Goal: Task Accomplishment & Management: Manage account settings

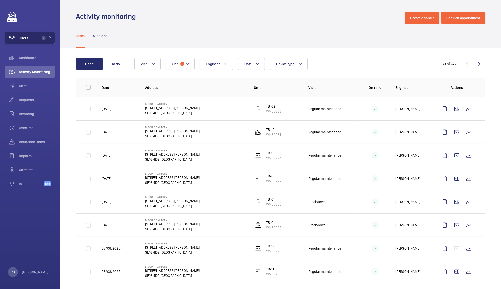
click at [43, 39] on span "2" at bounding box center [44, 38] width 4 height 4
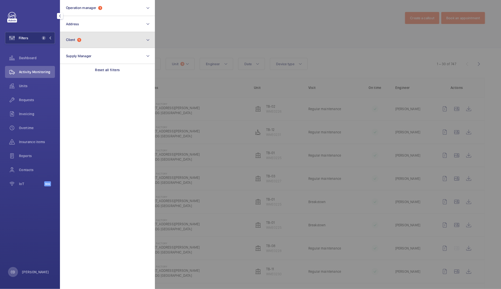
click at [91, 40] on button "Client 1" at bounding box center [107, 40] width 95 height 16
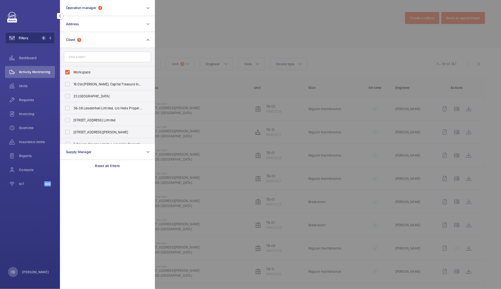
click at [234, 5] on div at bounding box center [405, 144] width 501 height 289
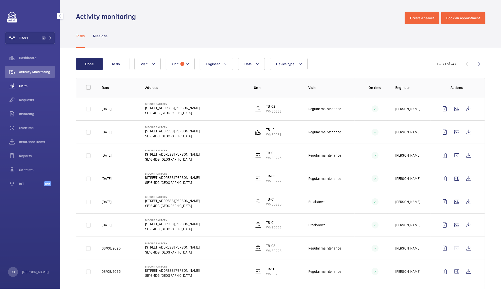
click at [19, 87] on wm-front-icon-button at bounding box center [12, 86] width 14 height 12
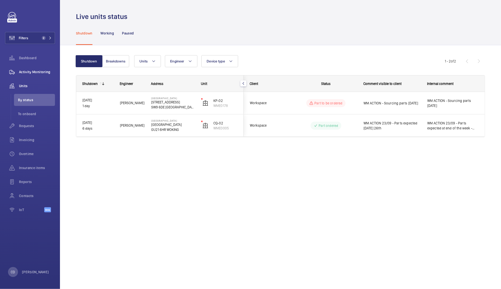
click at [31, 72] on span "Activity Monitoring" at bounding box center [37, 72] width 36 height 5
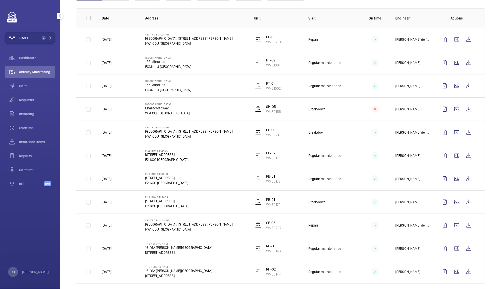
scroll to position [75, 0]
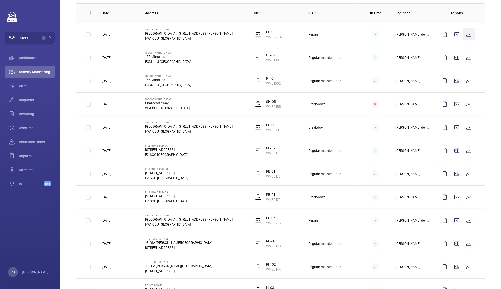
click at [464, 34] on wm-front-icon-button at bounding box center [469, 35] width 12 height 12
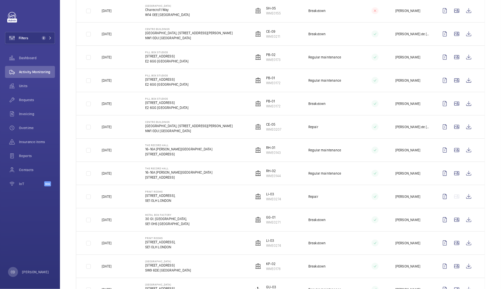
scroll to position [168, 0]
click at [465, 198] on wm-front-icon-button at bounding box center [469, 197] width 12 height 12
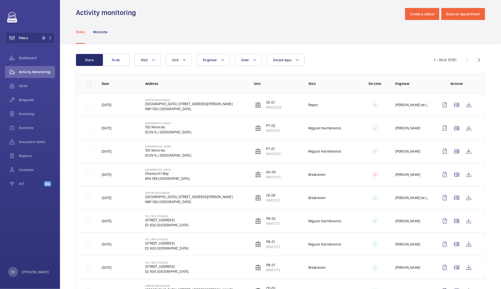
scroll to position [3, 0]
click at [179, 60] on button "Unit" at bounding box center [179, 61] width 26 height 12
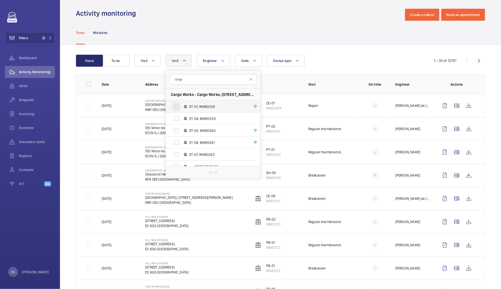
type input "cargo"
click at [179, 104] on input "ET-01, WME0258" at bounding box center [177, 107] width 10 height 10
checkbox input "true"
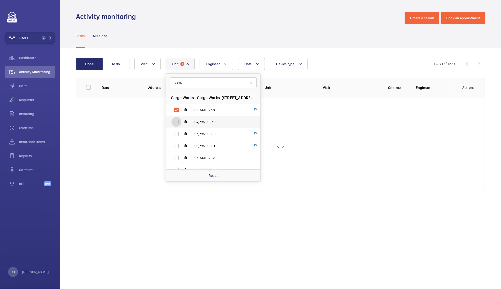
click at [176, 119] on input "ET-04, WME0259" at bounding box center [177, 122] width 10 height 10
checkbox input "true"
click at [179, 131] on input "ET-05, WME0260" at bounding box center [177, 134] width 10 height 10
checkbox input "true"
click at [179, 148] on input "ET-06, WME0261" at bounding box center [177, 146] width 10 height 10
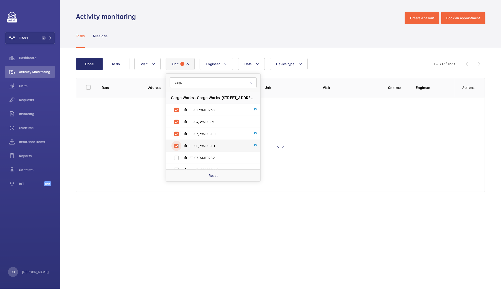
checkbox input "true"
click at [178, 158] on input "ET-07, WME0262" at bounding box center [177, 158] width 10 height 10
checkbox input "true"
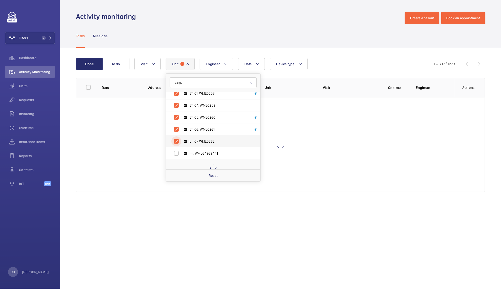
scroll to position [6, 0]
click at [261, 33] on div "Tasks Missions" at bounding box center [280, 36] width 409 height 24
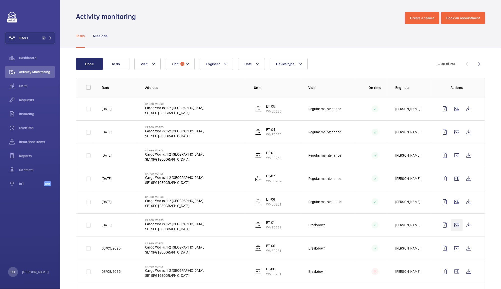
click at [452, 226] on wm-front-icon-button at bounding box center [457, 225] width 12 height 12
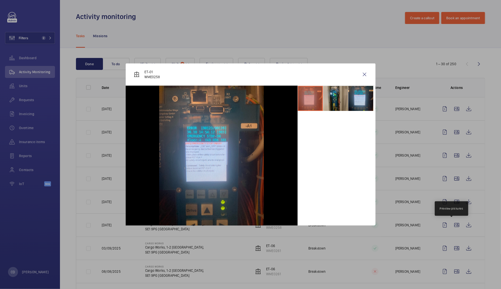
click at [335, 104] on li at bounding box center [335, 98] width 25 height 25
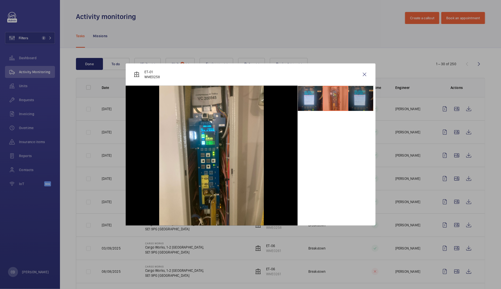
click at [354, 100] on li at bounding box center [361, 98] width 25 height 25
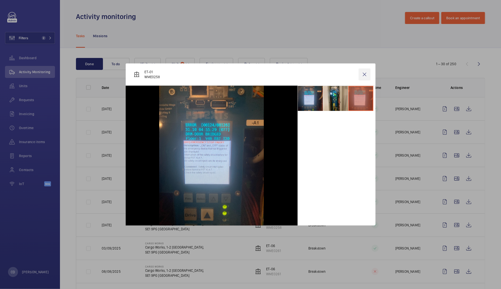
click at [364, 76] on wm-front-icon-button at bounding box center [365, 75] width 12 height 12
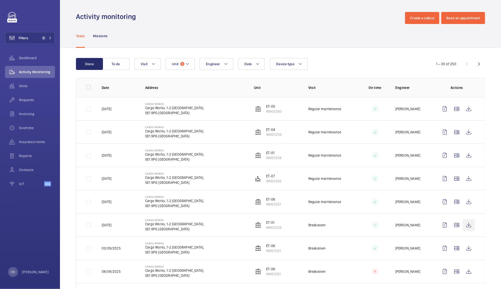
click at [465, 226] on wm-front-icon-button at bounding box center [469, 225] width 12 height 12
click at [451, 157] on wm-front-icon-button at bounding box center [457, 156] width 12 height 12
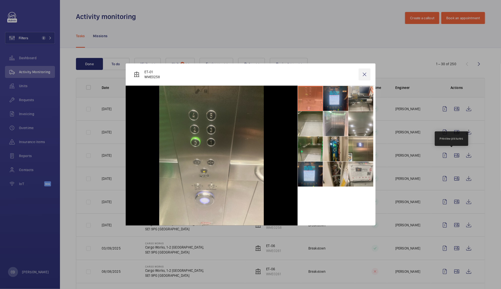
click at [363, 70] on wm-front-icon-button at bounding box center [365, 75] width 12 height 12
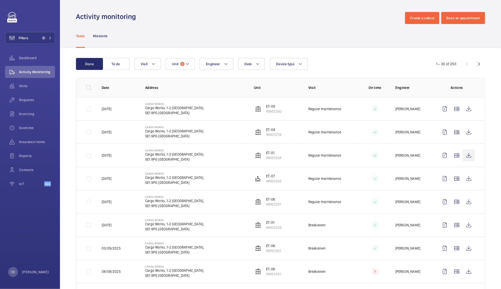
click at [466, 157] on wm-front-icon-button at bounding box center [469, 156] width 12 height 12
click at [29, 99] on span "Requests" at bounding box center [37, 100] width 36 height 5
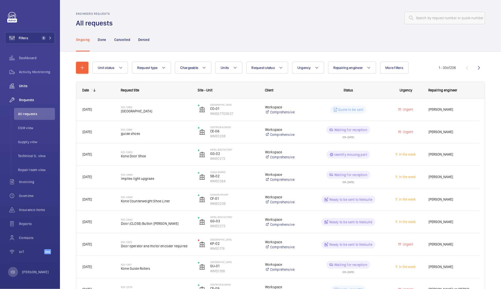
click at [27, 84] on span "Units" at bounding box center [37, 86] width 36 height 5
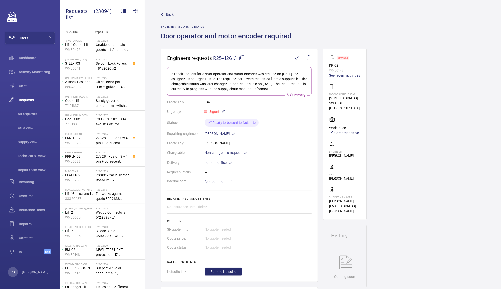
scroll to position [231, 0]
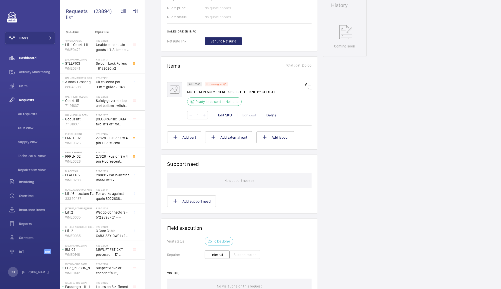
click at [26, 58] on span "Dashboard" at bounding box center [37, 58] width 36 height 5
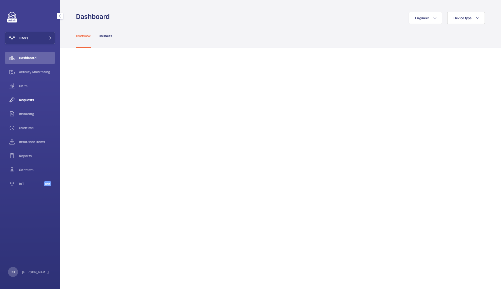
click at [28, 101] on span "Requests" at bounding box center [37, 100] width 36 height 5
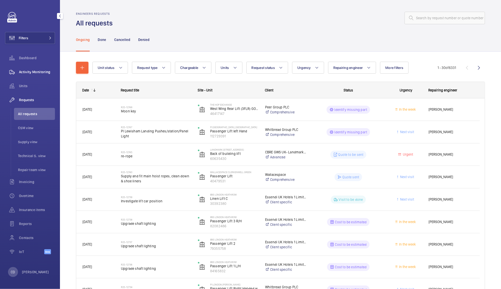
click at [34, 67] on div "Activity Monitoring" at bounding box center [30, 72] width 50 height 12
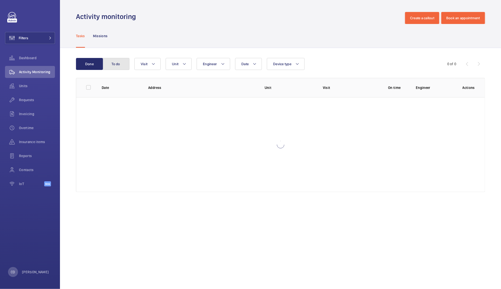
click at [118, 65] on button "To do" at bounding box center [116, 64] width 27 height 12
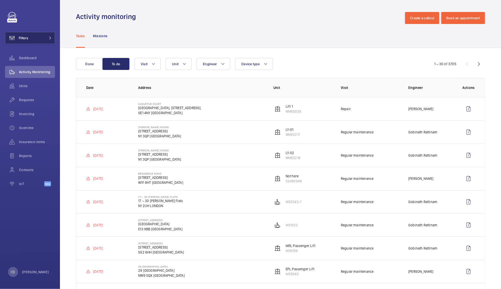
click at [32, 33] on button "Filters" at bounding box center [30, 38] width 50 height 12
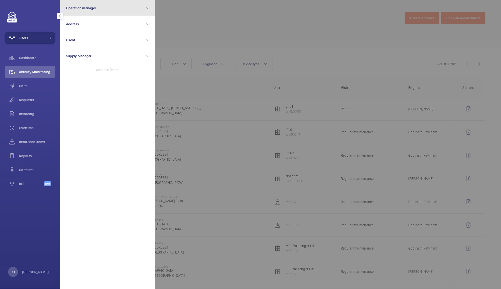
click at [122, 9] on button "Operation manager" at bounding box center [107, 8] width 95 height 16
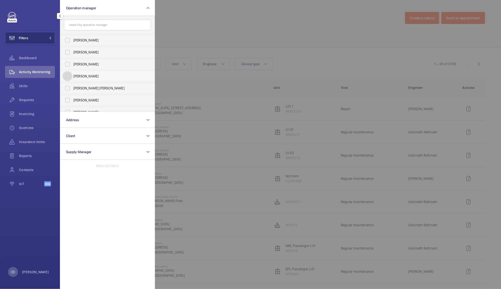
click at [67, 74] on input "[PERSON_NAME]" at bounding box center [68, 76] width 10 height 10
checkbox input "true"
click at [205, 13] on div at bounding box center [405, 144] width 501 height 289
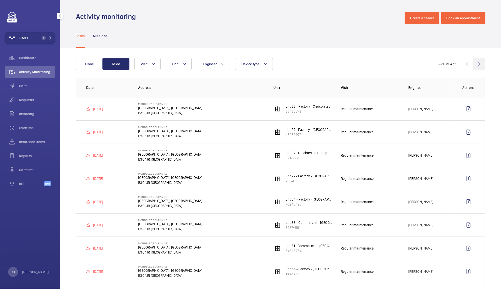
click at [474, 64] on wm-front-icon-button at bounding box center [479, 64] width 12 height 12
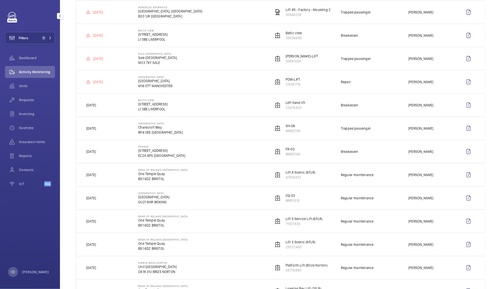
scroll to position [353, 0]
click at [423, 35] on p "Sean Coward" at bounding box center [421, 35] width 25 height 5
click at [151, 38] on p "L1 0BE LIVERPOOL" at bounding box center [153, 39] width 30 height 5
click at [464, 106] on wm-front-icon-button at bounding box center [469, 105] width 12 height 12
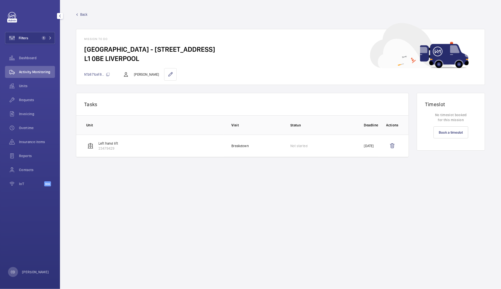
click at [32, 74] on span "Activity Monitoring" at bounding box center [37, 72] width 36 height 5
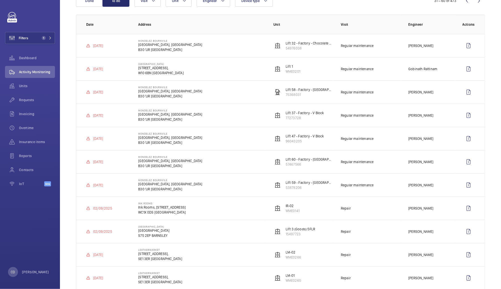
scroll to position [63, 0]
click at [23, 86] on span "Units" at bounding box center [37, 86] width 36 height 5
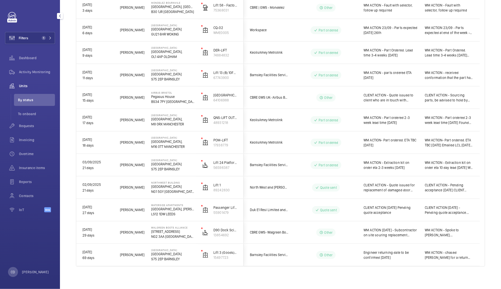
scroll to position [209, 0]
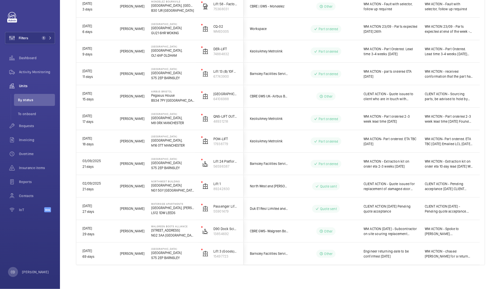
click at [393, 188] on span "CLIENT ACTION - Quote issued for replacement of damaged door motor belts and sa…" at bounding box center [391, 187] width 55 height 10
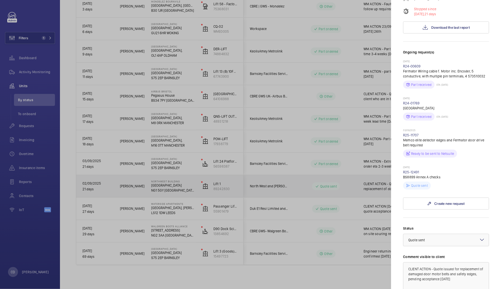
scroll to position [112, 0]
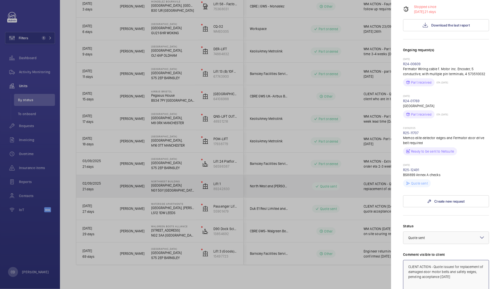
click at [415, 260] on textarea "CLIENT ACTION - Quote issued for replacement of damaged door motor belts and sa…" at bounding box center [446, 277] width 86 height 34
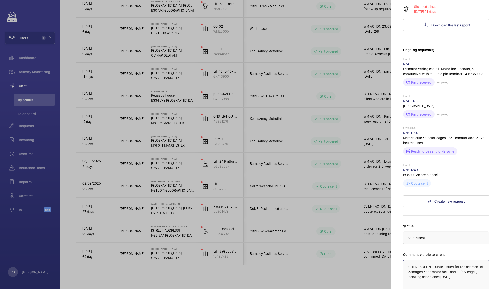
click at [413, 260] on textarea "CLIENT ACTION - Quote issued for replacement of damaged door motor belts and sa…" at bounding box center [446, 277] width 86 height 34
click at [434, 261] on textarea "WM ACTION - Quote issued for replacement of damaged door motor belts and safety…" at bounding box center [446, 277] width 86 height 34
click at [436, 260] on textarea "WM ACTION - Quote issued for replacement of damaged door motor belts and safety…" at bounding box center [446, 277] width 86 height 34
drag, startPoint x: 461, startPoint y: 269, endPoint x: 430, endPoint y: 258, distance: 32.9
click at [430, 260] on textarea "WM ACTION - Quote issued for replacement of damaged door motor belts and safety…" at bounding box center [446, 277] width 86 height 34
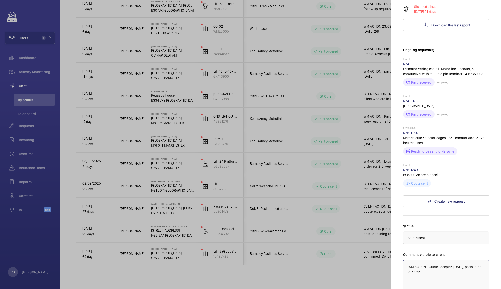
click at [442, 232] on div at bounding box center [447, 238] width 86 height 12
click at [436, 288] on span "Part to be ordered" at bounding box center [447, 290] width 76 height 5
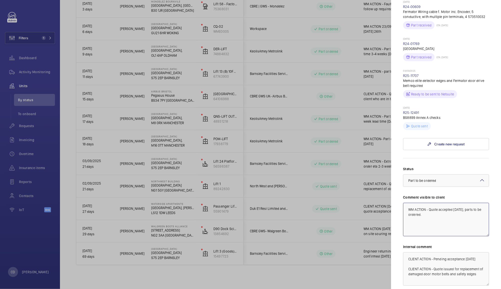
scroll to position [170, 0]
type textarea "WM ACTION - Quote accepted 24th September, parts to be ordered."
click at [412, 252] on textarea "CLIENT ACTION - Pending acceptance 12.09.25 CLIENT ACTION - Quote issued for re…" at bounding box center [446, 269] width 86 height 34
paste textarea "WM ACTION - Quote accepted 24th September, parts to be ordered."
type textarea "WM ACTION - Quote accepted 24th September, parts to be ordered. CLIENT ACTION -…"
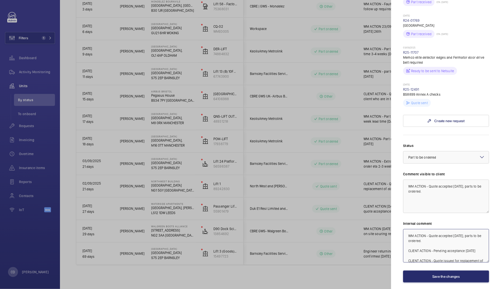
scroll to position [197, 0]
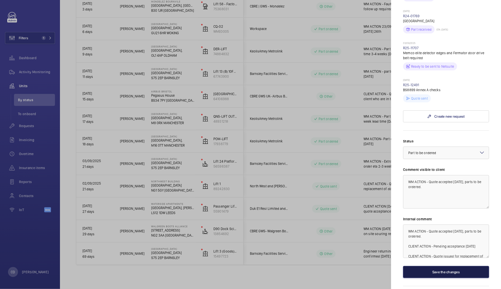
click at [458, 266] on button "Save the changes" at bounding box center [446, 272] width 86 height 12
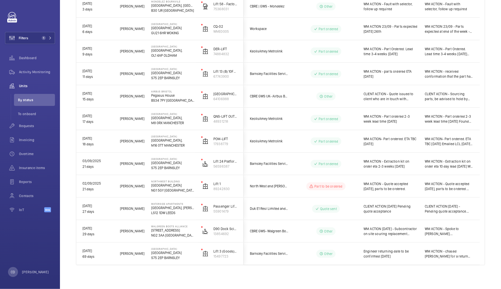
click at [342, 232] on wm-front-pills-cell "Other" at bounding box center [326, 232] width 62 height 8
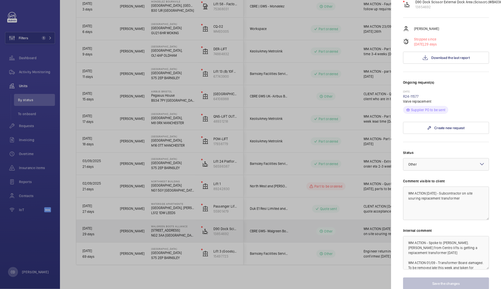
scroll to position [80, 0]
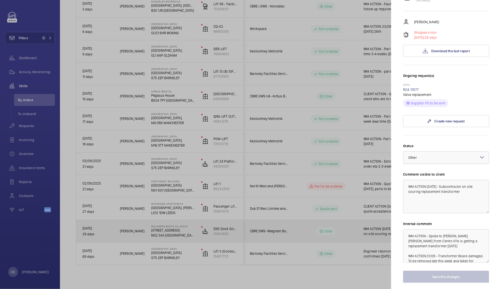
click at [449, 155] on div at bounding box center [447, 158] width 86 height 12
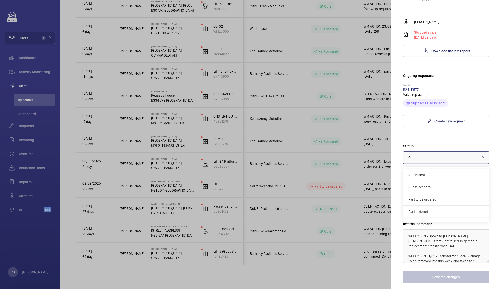
scroll to position [11, 0]
click at [430, 172] on span "Quote sent" at bounding box center [447, 174] width 76 height 5
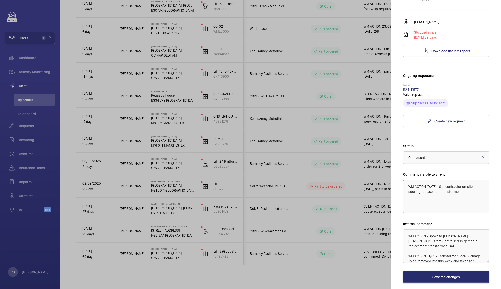
click at [465, 199] on textarea "WM ACTION 15.09.25 - Subcontractor on site souring replacement transformer" at bounding box center [446, 197] width 86 height 34
click at [426, 185] on textarea "WM ACTION 15.09.25 - Subcontractor on site souring replacement transformer" at bounding box center [446, 197] width 86 height 34
click at [411, 233] on textarea "WM ACTION - Spoke to Darren. Richard from Centro lifts is getting a replacement…" at bounding box center [446, 247] width 86 height 34
paste textarea "WM ACTION 15.09.25 - Subcontractor on site souring replacement transformer"
click at [430, 233] on textarea "WM ACTION 15.09.25 - Subcontractor on site souring replacement transformer WM A…" at bounding box center [446, 247] width 86 height 34
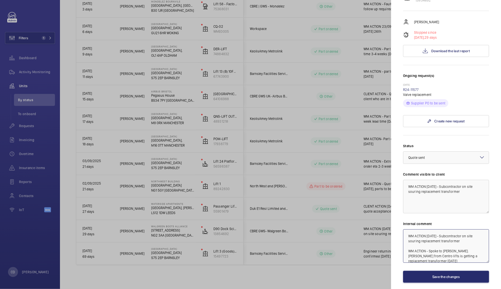
drag, startPoint x: 467, startPoint y: 240, endPoint x: 428, endPoint y: 230, distance: 40.0
click at [428, 230] on textarea "WM ACTION 15.09.25 - Subcontractor on site souring replacement transformer WM A…" at bounding box center [446, 247] width 86 height 34
click at [437, 155] on div "× Quote sent" at bounding box center [423, 157] width 29 height 5
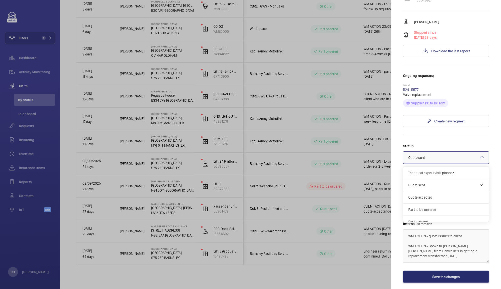
click at [485, 86] on mat-sidenav "Stopped unit Walgreen Boots Alliance 1 Thane Road West NG2 3AA NOTTINGHAM CBRE …" at bounding box center [446, 144] width 110 height 289
click at [412, 233] on textarea "WM ACTION - quote issued to client WM ACTION - Spoke to Darren. Richard from Ce…" at bounding box center [446, 247] width 86 height 34
click at [413, 233] on textarea "WM ACTION - quote issued to client WM ACTION - Spoke to Darren. Richard from Ce…" at bounding box center [446, 247] width 86 height 34
type textarea "CLIENT ACTION - quote issued to client WM ACTION - Spoke to Darren. Richard fro…"
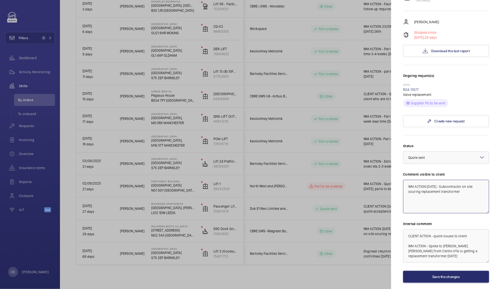
click at [412, 183] on textarea "WM ACTION 15.09.25 - Subcontractor on site souring replacement transformer" at bounding box center [446, 197] width 86 height 34
type textarea "c"
type textarea "CLIENT ACTION - Quote for repair of obsolete part issued."
click at [460, 274] on button "Save the changes" at bounding box center [446, 277] width 86 height 12
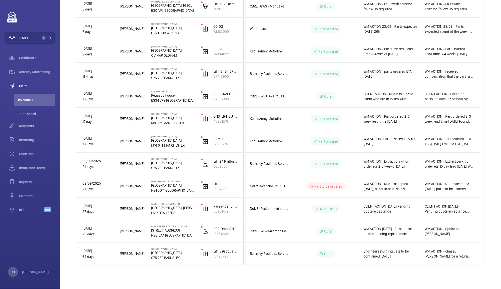
scroll to position [0, 0]
click at [38, 71] on span "Activity Monitoring" at bounding box center [37, 72] width 36 height 5
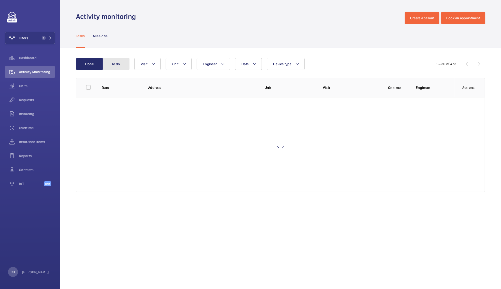
click at [120, 60] on button "To do" at bounding box center [116, 64] width 27 height 12
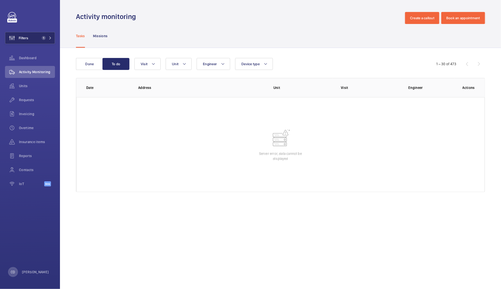
click at [27, 38] on span "Filters" at bounding box center [24, 38] width 10 height 5
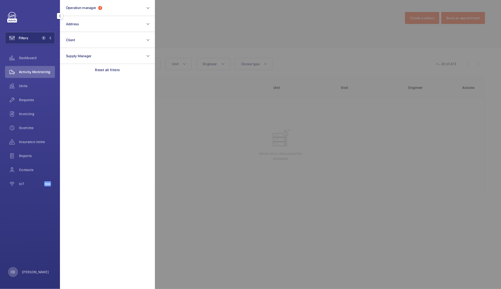
click at [231, 18] on div at bounding box center [405, 144] width 501 height 289
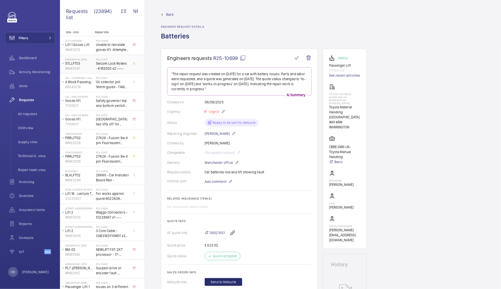
scroll to position [1, 0]
click at [39, 42] on button "Filters" at bounding box center [30, 38] width 50 height 12
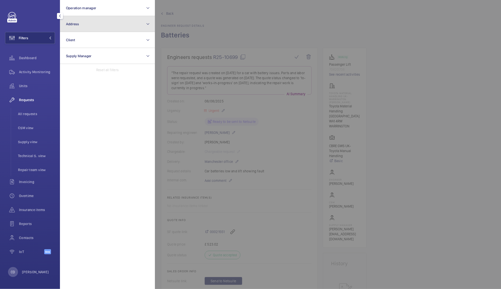
click at [71, 26] on button "Address" at bounding box center [107, 24] width 95 height 16
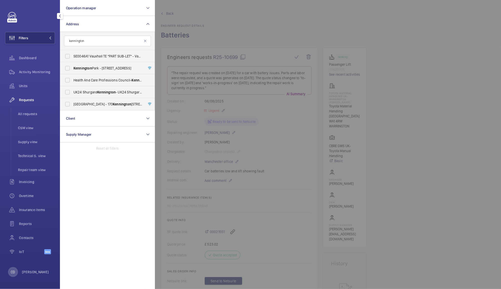
type input "kennington"
click at [109, 71] on label "Kennington Park - 1-3 Brixton Road, LONDON SW9 6DE" at bounding box center [103, 68] width 87 height 12
click at [73, 71] on input "Kennington Park - 1-3 Brixton Road, LONDON SW9 6DE" at bounding box center [68, 68] width 10 height 10
checkbox input "true"
click at [223, 17] on div at bounding box center [405, 144] width 501 height 289
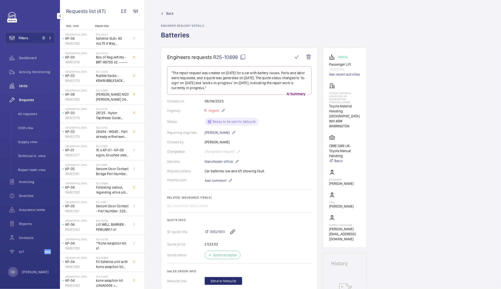
click at [24, 90] on div "Units" at bounding box center [30, 86] width 50 height 12
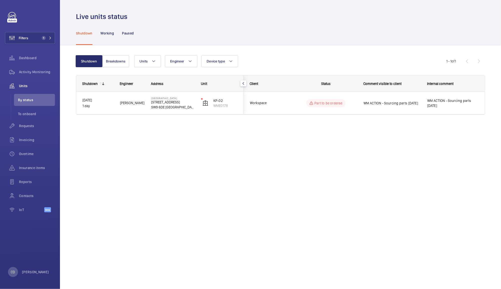
click at [332, 105] on p "Part to be ordered" at bounding box center [329, 103] width 28 height 5
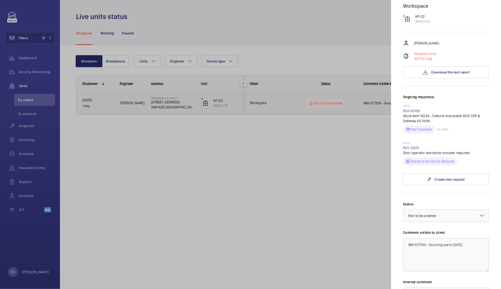
scroll to position [59, 0]
click at [413, 146] on link "R25-12613" at bounding box center [411, 148] width 16 height 4
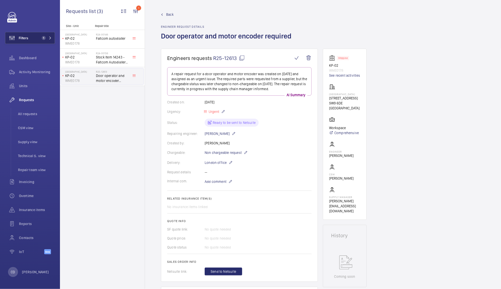
click at [33, 39] on button "Filters 1" at bounding box center [30, 38] width 50 height 12
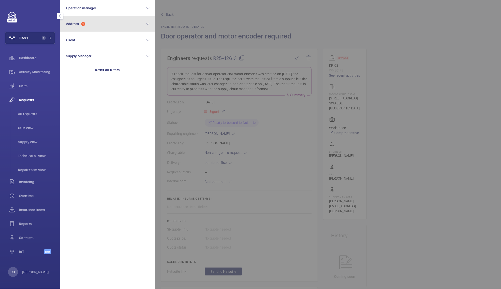
click at [89, 23] on button "Address 1" at bounding box center [107, 24] width 95 height 16
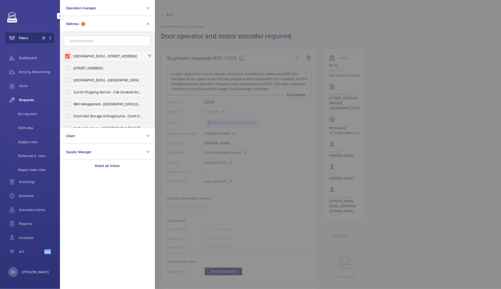
click at [67, 56] on input "Kennington Park - 1-3 Brixton Road, LONDON SW9 6DE" at bounding box center [68, 56] width 10 height 10
checkbox input "false"
click at [193, 0] on div at bounding box center [405, 144] width 501 height 289
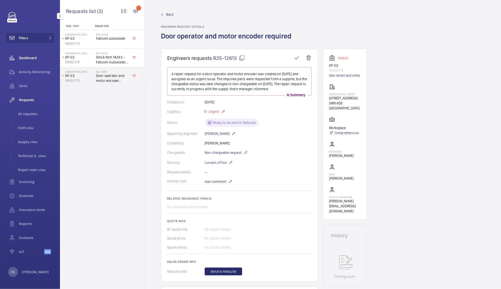
click at [35, 59] on span "Dashboard" at bounding box center [37, 58] width 36 height 5
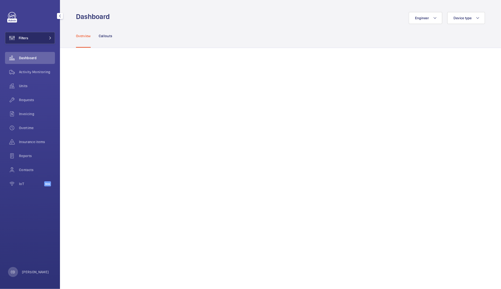
click at [37, 39] on button "Filters" at bounding box center [30, 38] width 50 height 12
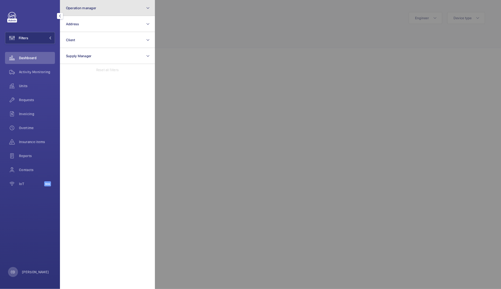
click at [107, 6] on button "Operation manager" at bounding box center [107, 8] width 95 height 16
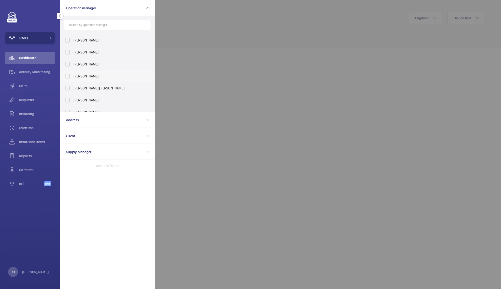
click at [95, 77] on span "[PERSON_NAME]" at bounding box center [108, 76] width 69 height 5
click at [73, 77] on input "[PERSON_NAME]" at bounding box center [68, 76] width 10 height 10
checkbox input "true"
click at [194, 17] on div at bounding box center [405, 144] width 501 height 289
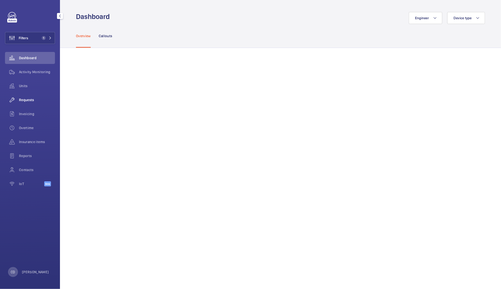
click at [29, 101] on span "Requests" at bounding box center [37, 100] width 36 height 5
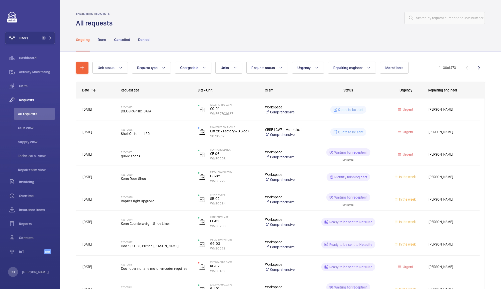
click at [434, 139] on div "[PERSON_NAME]" at bounding box center [451, 132] width 57 height 16
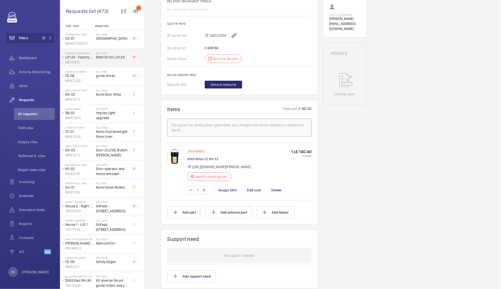
scroll to position [199, 0]
click at [280, 187] on div "Delete" at bounding box center [276, 188] width 20 height 5
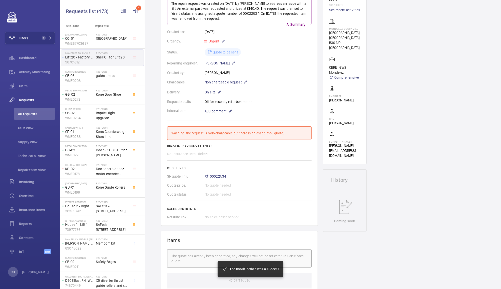
scroll to position [71, 0]
click at [245, 82] on mat-icon at bounding box center [246, 82] width 4 height 6
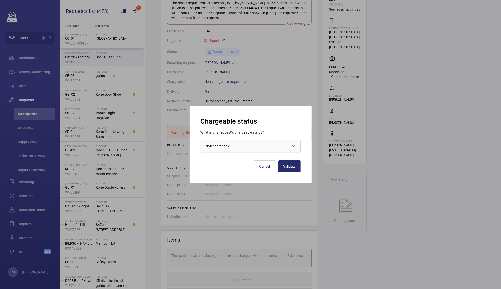
click at [274, 145] on div at bounding box center [251, 146] width 100 height 12
click at [251, 160] on span "Chargeable" at bounding box center [251, 161] width 90 height 5
click at [289, 168] on button "Validate" at bounding box center [290, 167] width 22 height 12
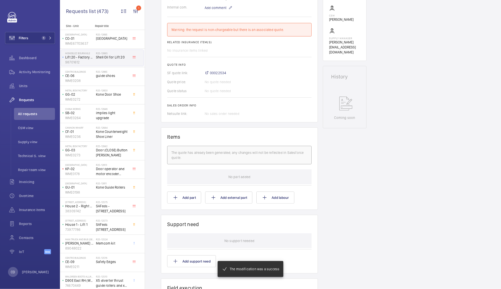
scroll to position [195, 0]
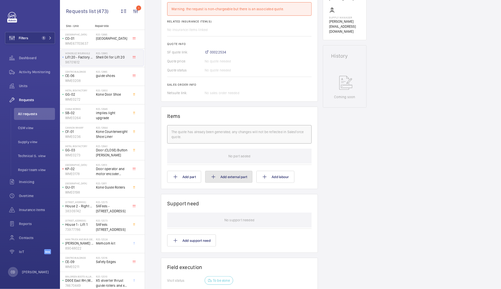
click at [236, 178] on button "Add external part" at bounding box center [228, 177] width 47 height 12
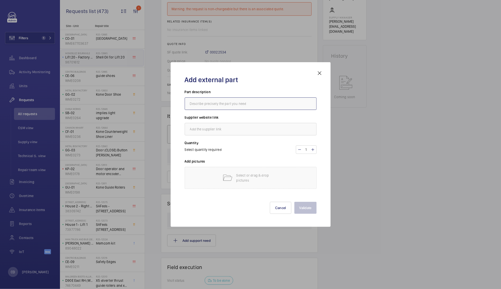
click at [254, 103] on input "text" at bounding box center [251, 104] width 132 height 13
click at [265, 105] on input "text" at bounding box center [251, 104] width 132 height 13
paste input "AMA.SHELL TELLUS S2 MX 32"
type input "AMA.SHELL TELLUS S2 MX 32"
click at [273, 128] on input "text" at bounding box center [251, 129] width 132 height 13
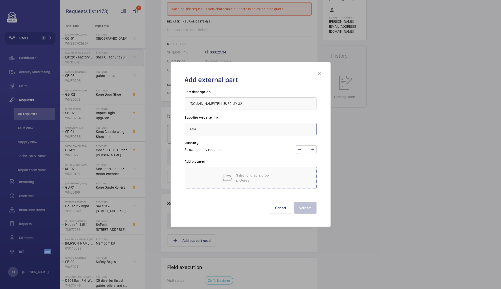
type input "A&A"
click at [280, 176] on div "Select or drag & drop pictures" at bounding box center [251, 178] width 132 height 22
click at [289, 181] on div "Select or drag & drop pictures" at bounding box center [251, 178] width 132 height 22
click at [284, 177] on div "Select or drag & drop pictures" at bounding box center [251, 178] width 132 height 22
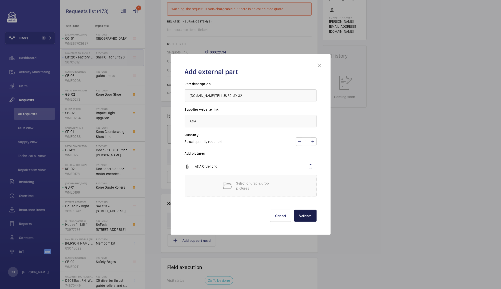
click at [310, 214] on button "Validate" at bounding box center [306, 216] width 22 height 12
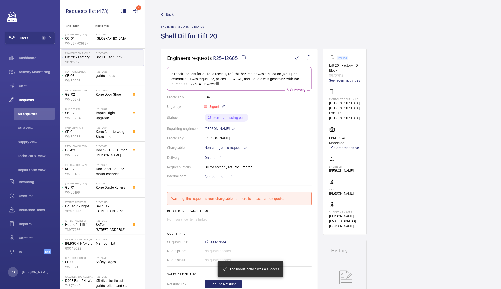
scroll to position [18, 0]
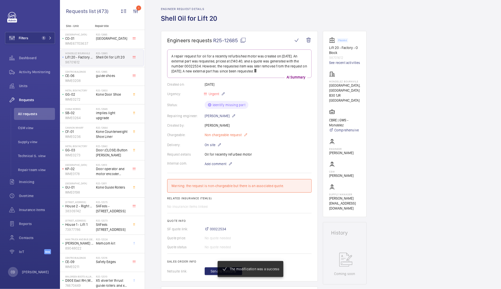
click at [237, 135] on span "Non chargeable request" at bounding box center [223, 135] width 37 height 5
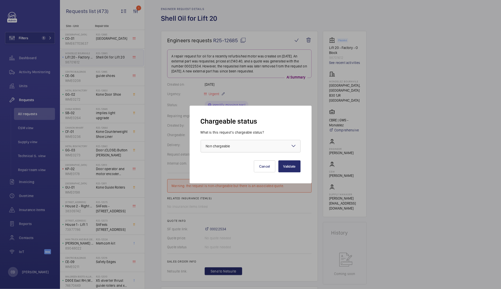
click at [251, 146] on div at bounding box center [251, 146] width 100 height 12
click at [249, 163] on span "Chargeable" at bounding box center [251, 161] width 90 height 5
click at [295, 166] on button "Validate" at bounding box center [290, 167] width 22 height 12
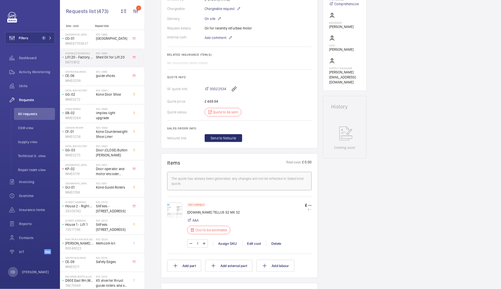
scroll to position [146, 0]
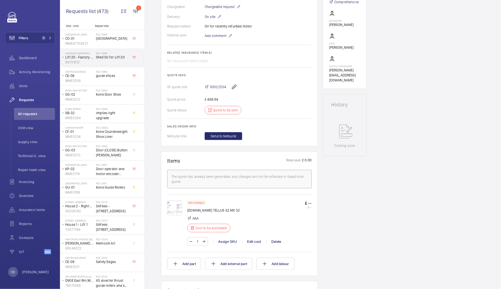
click at [176, 209] on img at bounding box center [174, 208] width 15 height 15
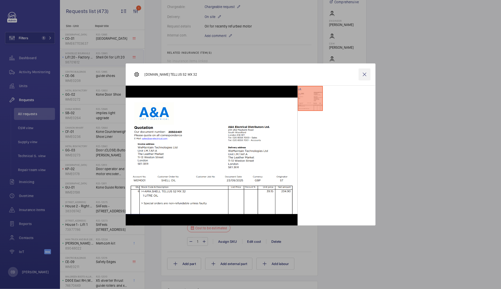
click at [365, 72] on wm-front-icon-button at bounding box center [365, 75] width 12 height 12
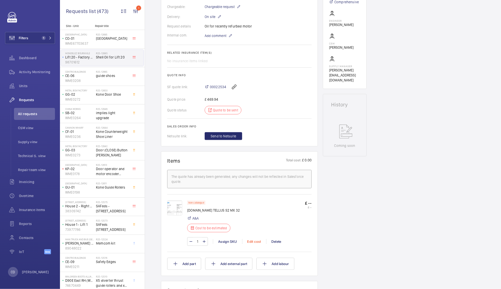
click at [254, 242] on div "Edit cost" at bounding box center [254, 241] width 24 height 5
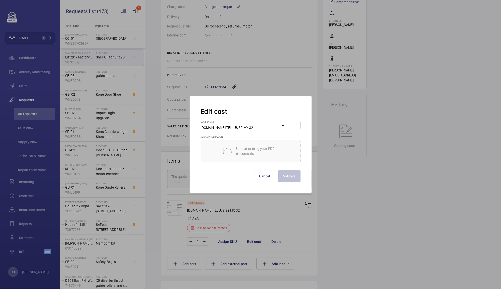
click at [292, 125] on input "number" at bounding box center [291, 125] width 18 height 8
type input "39.15"
click at [293, 173] on button "Validate" at bounding box center [290, 176] width 22 height 12
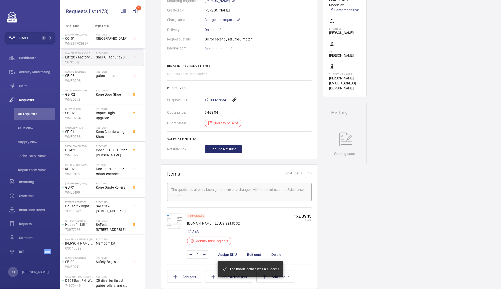
scroll to position [140, 0]
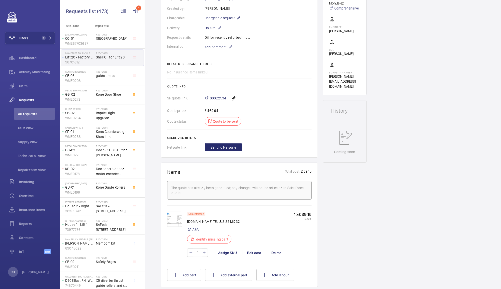
click at [200, 253] on input "1" at bounding box center [197, 253] width 9 height 8
type input "6"
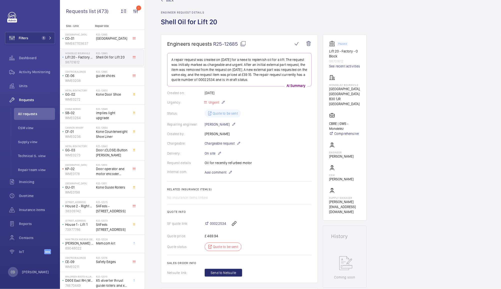
scroll to position [0, 0]
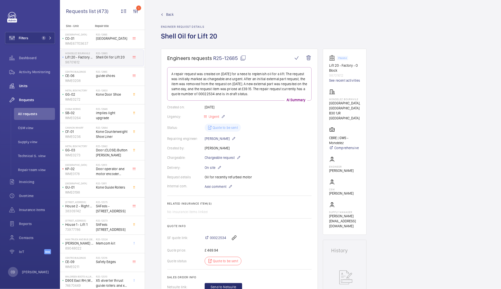
click at [28, 87] on span "Units" at bounding box center [37, 86] width 36 height 5
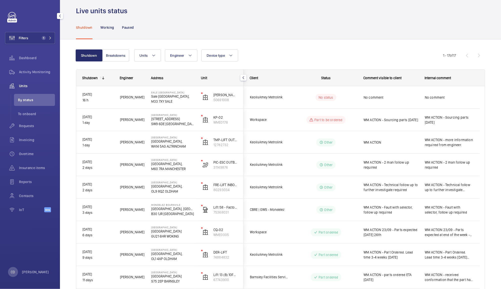
scroll to position [6, 0]
click at [398, 97] on span "No comment" at bounding box center [391, 97] width 55 height 5
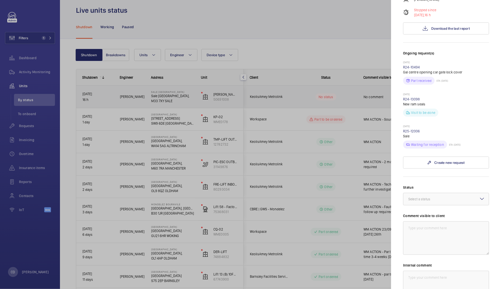
scroll to position [96, 0]
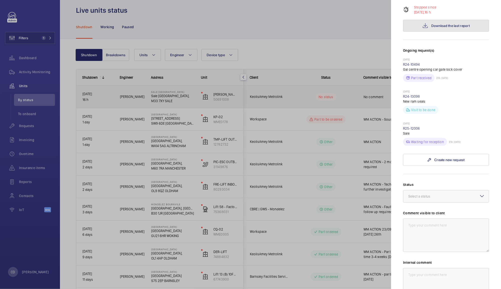
click at [451, 26] on span "Download the last report" at bounding box center [451, 26] width 39 height 4
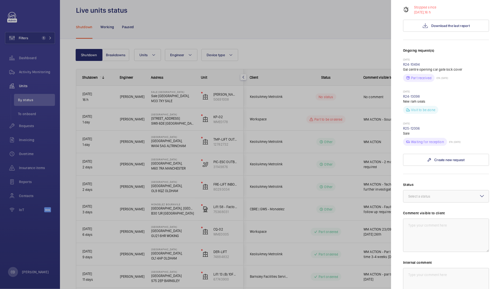
click at [322, 36] on div at bounding box center [250, 144] width 501 height 289
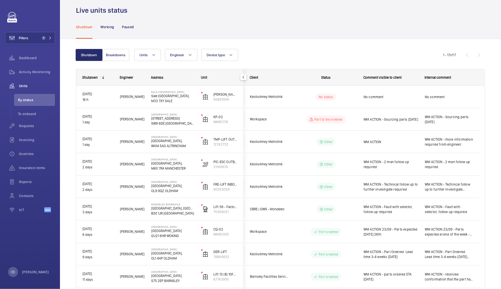
click at [453, 120] on span "WM ACTION - Sourcing parts 23.09.25" at bounding box center [449, 120] width 49 height 10
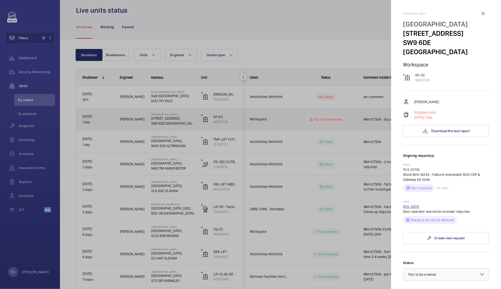
click at [411, 205] on link "R25-12613" at bounding box center [411, 207] width 16 height 4
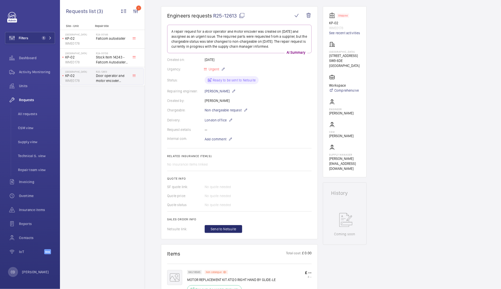
scroll to position [42, 0]
click at [346, 34] on link "See recent activities" at bounding box center [344, 33] width 31 height 5
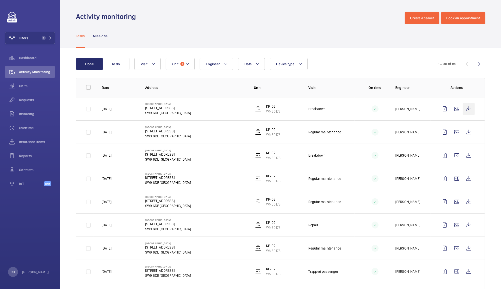
click at [464, 108] on wm-front-icon-button at bounding box center [469, 109] width 12 height 12
click at [113, 69] on button "To do" at bounding box center [116, 64] width 27 height 12
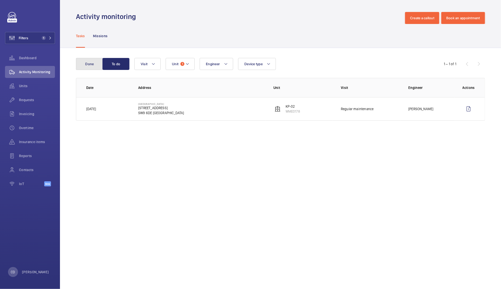
click at [95, 60] on button "Done" at bounding box center [89, 64] width 27 height 12
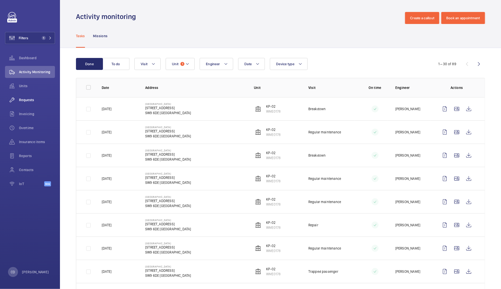
click at [18, 101] on wm-front-icon-button at bounding box center [12, 100] width 14 height 12
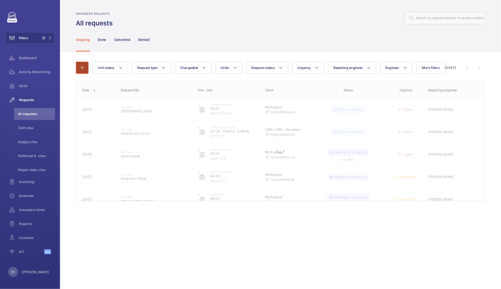
click at [82, 67] on mat-icon "button" at bounding box center [82, 68] width 6 height 6
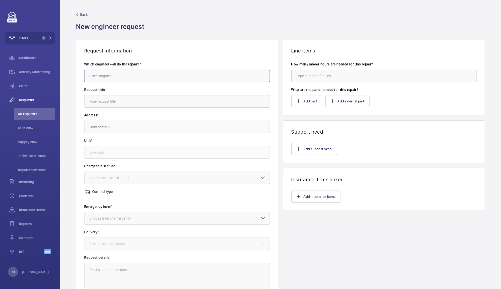
click at [142, 77] on input "text" at bounding box center [177, 76] width 186 height 13
click at [199, 94] on mat-option "Darren Panayiotou" at bounding box center [176, 91] width 183 height 12
type input "Darren Panayiotou"
click at [216, 101] on input "text" at bounding box center [177, 101] width 186 height 13
type input "Centrolift for Boots L153"
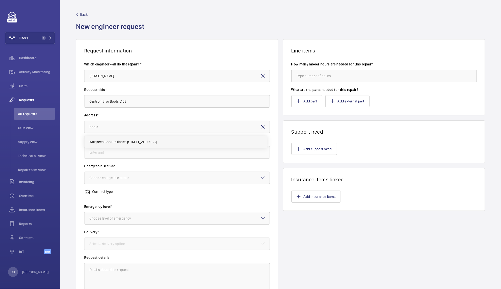
click at [157, 143] on span "Walgreen Boots Alliance 1 Thane Road West, NG2 3AA NOTTINGHAM" at bounding box center [123, 142] width 67 height 5
type input "Walgreen Boots Alliance 1 Thane Road West, NG2 3AA NOTTINGHAM"
click at [193, 151] on input "text" at bounding box center [177, 152] width 186 height 13
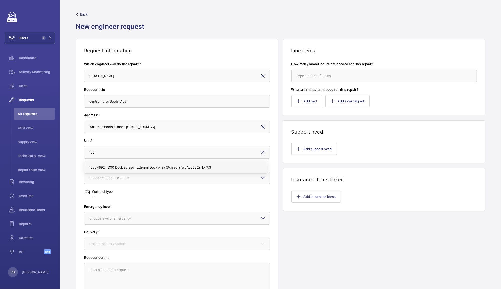
click at [207, 171] on mat-option "13854692 - D90 Dock Scissor External Dock Area (Scissor) (WBA03622) No 153" at bounding box center [176, 168] width 183 height 12
type input "13854692 - D90 Dock Scissor External Dock Area (Scissor) (WBA03622) No 153"
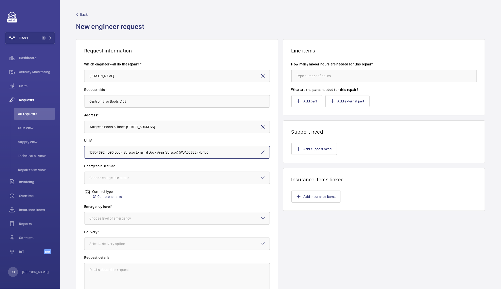
click at [215, 178] on div at bounding box center [177, 178] width 185 height 12
click at [210, 194] on span "Chargeable" at bounding box center [177, 193] width 175 height 5
click at [204, 224] on div at bounding box center [177, 219] width 185 height 12
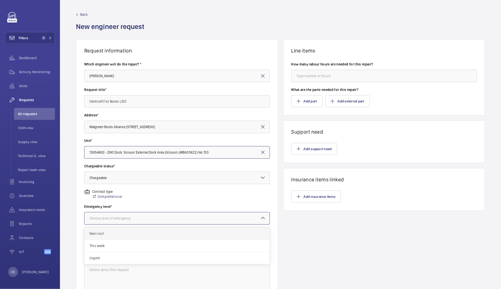
click at [203, 238] on div "Next visit" at bounding box center [177, 234] width 185 height 12
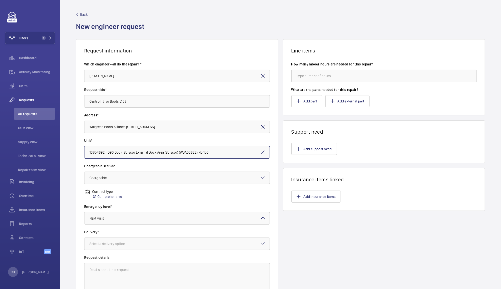
click at [208, 244] on div at bounding box center [177, 244] width 185 height 12
click at [199, 272] on span "On site" at bounding box center [177, 271] width 175 height 5
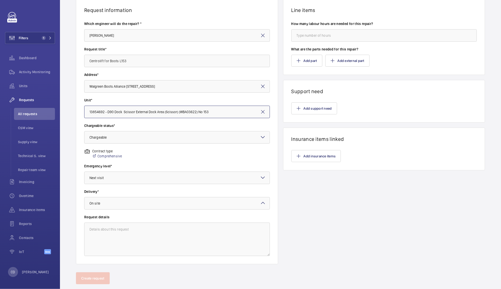
scroll to position [42, 0]
click at [211, 241] on textarea at bounding box center [177, 239] width 186 height 34
type textarea "e"
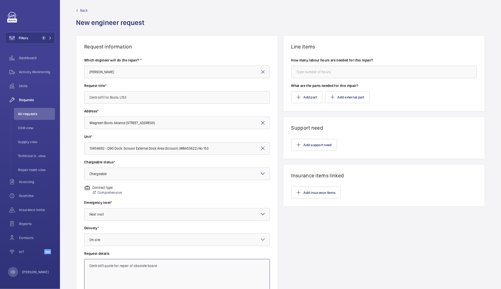
scroll to position [0, 0]
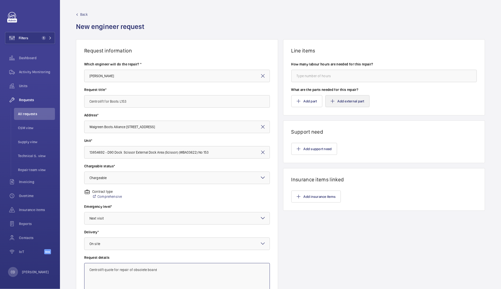
type textarea "Centrolift quote for repair of obsolete board"
click at [353, 102] on button "Add external part" at bounding box center [348, 101] width 44 height 12
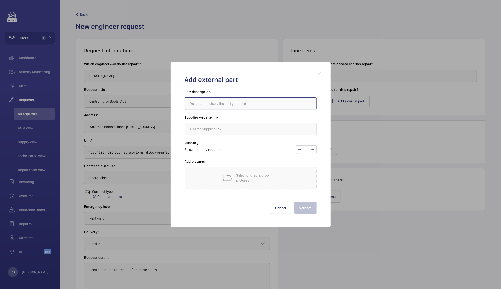
click at [288, 104] on input "text" at bounding box center [251, 104] width 132 height 13
type input "Subcontractor Quote - Board Repair and return to fit"
type input "Centrolift"
click at [256, 176] on p "Select or drag & drop pictures" at bounding box center [258, 178] width 43 height 10
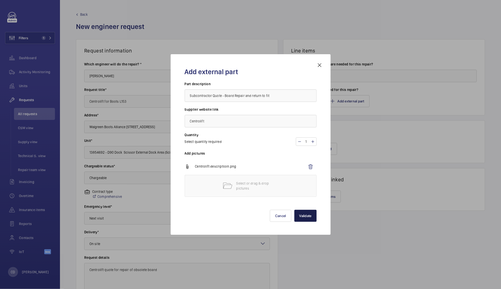
click at [307, 216] on button "Validate" at bounding box center [306, 216] width 22 height 12
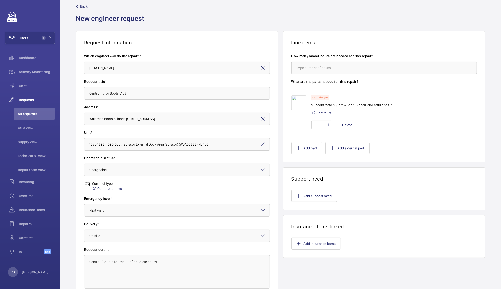
scroll to position [52, 0]
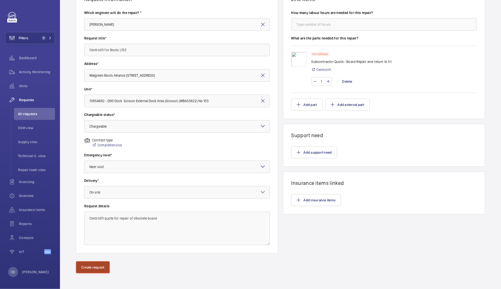
click at [98, 268] on button "Create request" at bounding box center [93, 268] width 34 height 12
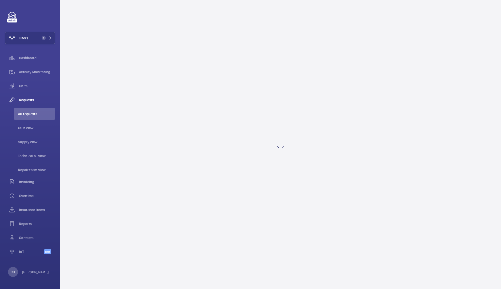
scroll to position [0, 0]
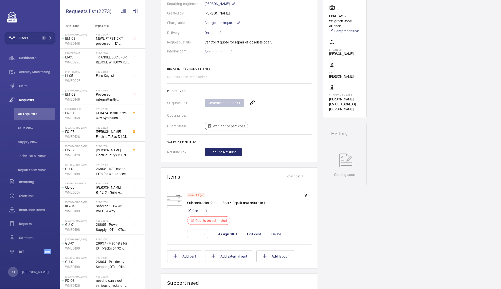
scroll to position [138, 0]
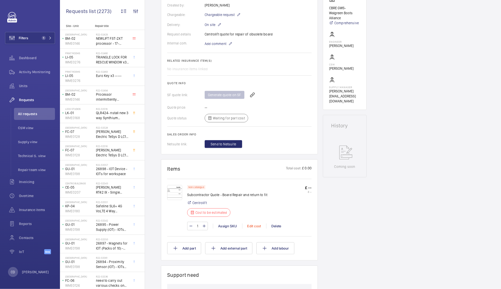
click at [257, 226] on div "Edit cost" at bounding box center [254, 226] width 24 height 5
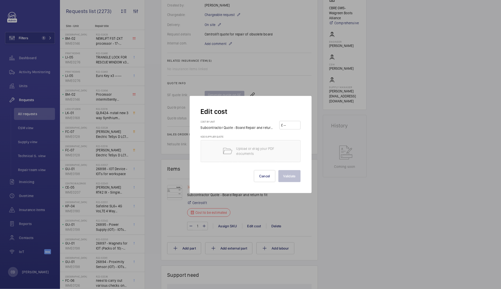
click at [288, 126] on input "number" at bounding box center [291, 125] width 16 height 8
type input "1415.90"
click at [288, 177] on button "Validate" at bounding box center [290, 176] width 22 height 12
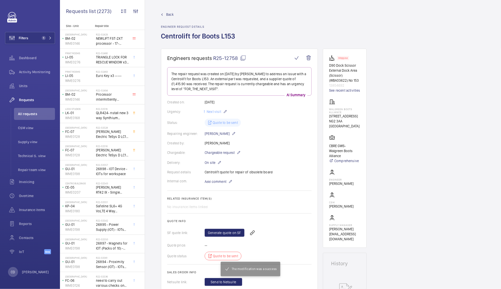
scroll to position [76, 0]
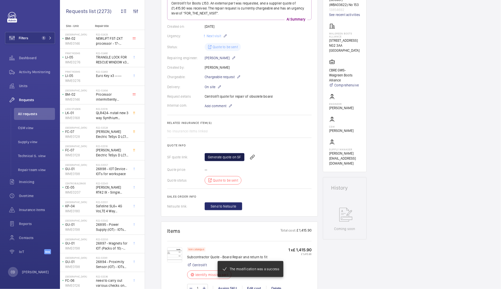
click at [224, 155] on link "Generate quote on SF" at bounding box center [225, 157] width 40 height 8
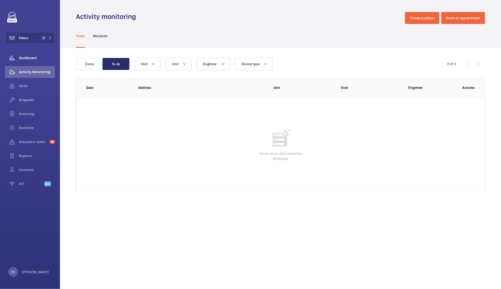
click at [29, 58] on span "Dashboard" at bounding box center [37, 58] width 36 height 5
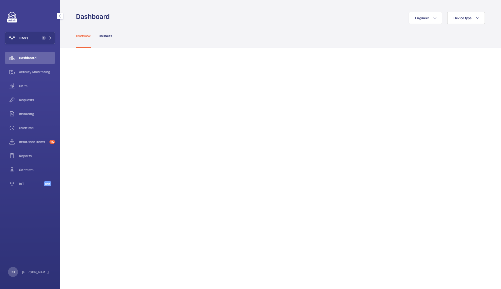
click at [39, 62] on div "Dashboard" at bounding box center [30, 58] width 50 height 12
click at [35, 72] on span "Activity Monitoring" at bounding box center [37, 72] width 36 height 5
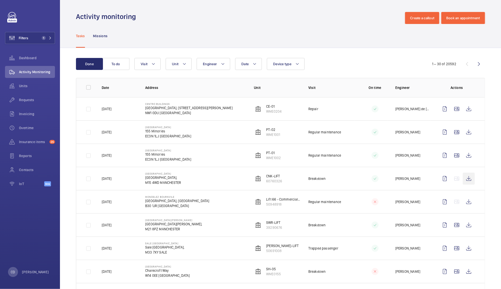
click at [466, 180] on wm-front-icon-button at bounding box center [469, 179] width 12 height 12
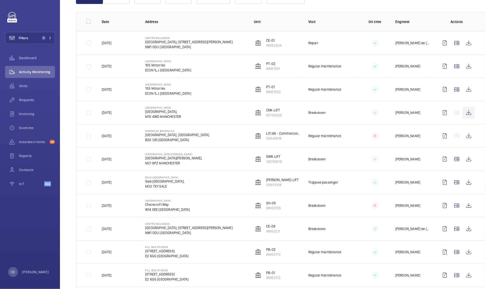
scroll to position [68, 0]
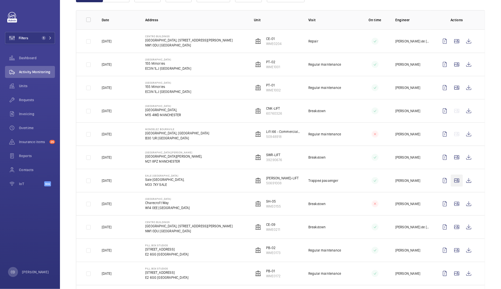
click at [451, 182] on wm-front-icon-button at bounding box center [457, 181] width 12 height 12
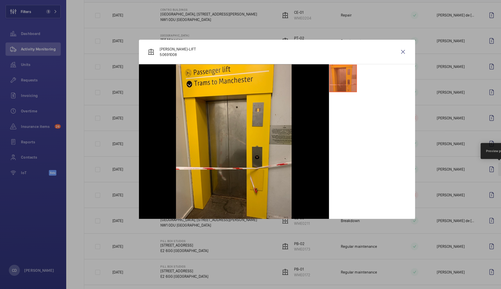
scroll to position [0, 0]
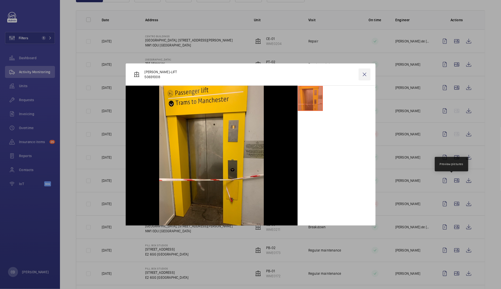
click at [365, 74] on wm-front-icon-button at bounding box center [365, 75] width 12 height 12
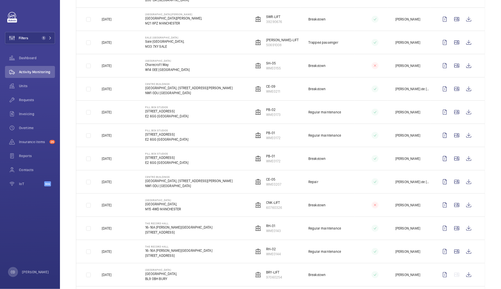
scroll to position [207, 0]
click at [464, 206] on wm-front-icon-button at bounding box center [469, 204] width 12 height 12
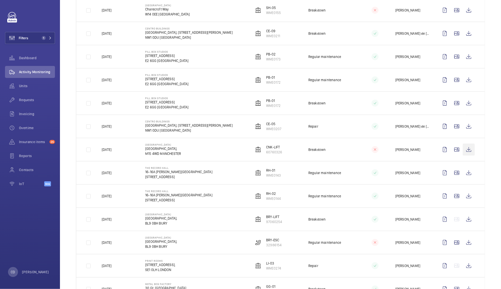
scroll to position [269, 0]
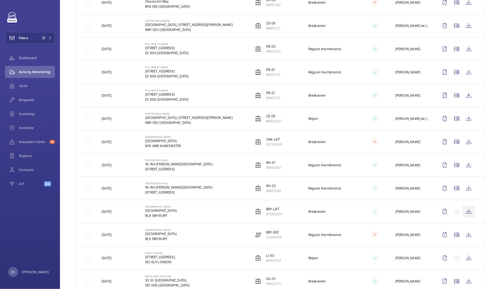
click at [464, 213] on wm-front-icon-button at bounding box center [469, 212] width 12 height 12
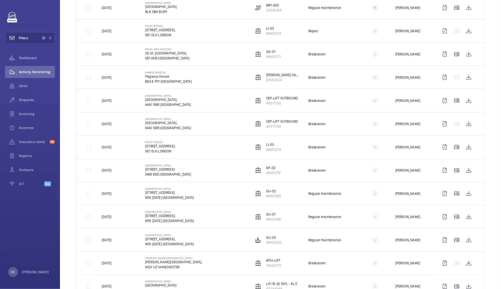
scroll to position [520, 0]
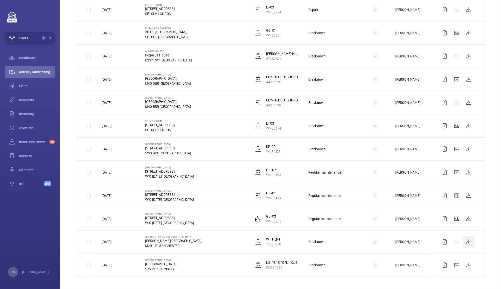
click at [464, 243] on wm-front-icon-button at bounding box center [469, 242] width 12 height 12
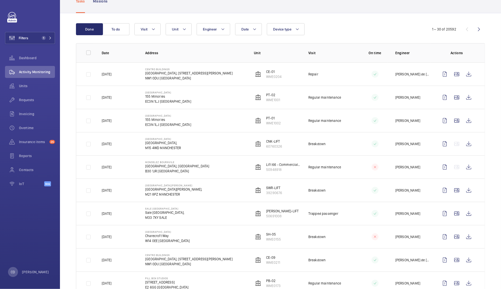
scroll to position [35, 0]
click at [464, 170] on wm-front-icon-button at bounding box center [469, 168] width 12 height 12
click at [17, 59] on wm-front-icon-button at bounding box center [12, 58] width 14 height 12
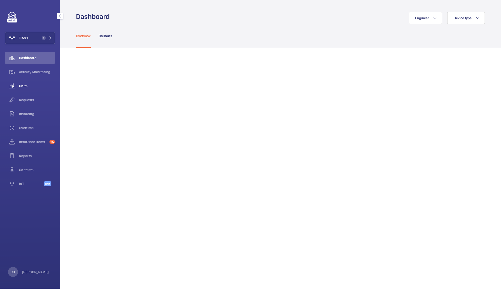
click at [17, 84] on wm-front-icon-button at bounding box center [12, 86] width 14 height 12
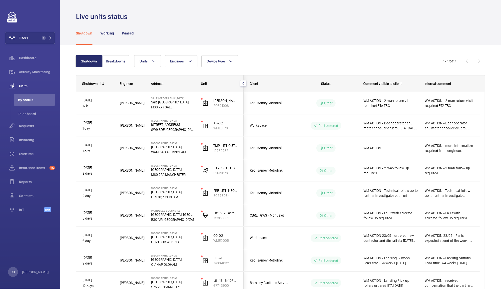
click at [401, 152] on div "WM ACTION" at bounding box center [391, 149] width 55 height 12
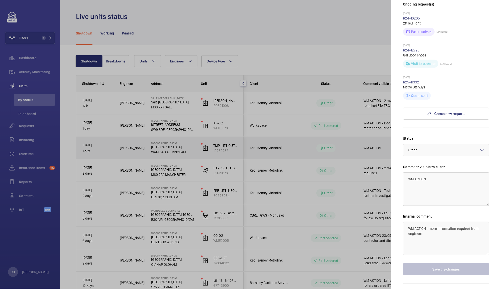
scroll to position [143, 0]
click at [343, 144] on div at bounding box center [250, 144] width 501 height 289
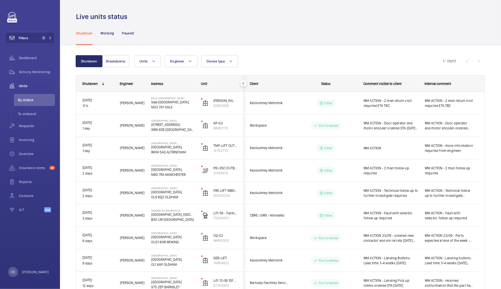
click at [343, 149] on wm-front-pills-cell "Other" at bounding box center [326, 148] width 62 height 8
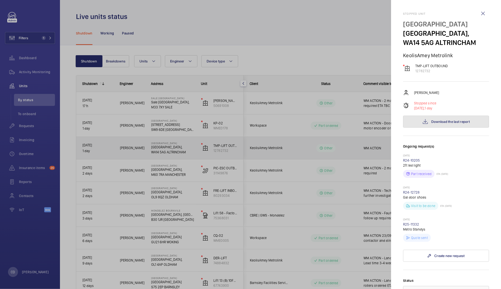
click at [457, 124] on span "Download the last report" at bounding box center [451, 122] width 39 height 4
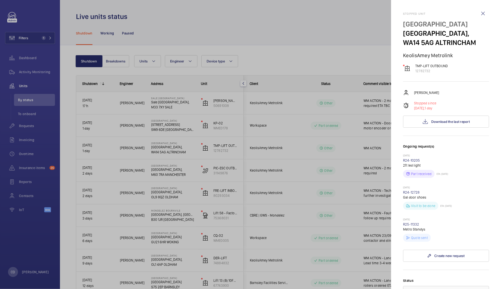
click at [356, 199] on div at bounding box center [250, 144] width 501 height 289
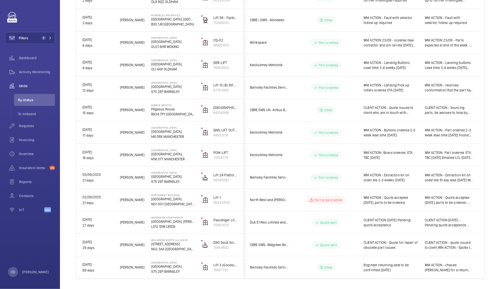
scroll to position [196, 0]
click at [398, 152] on span "WM ACTION- Board ordered. ETA TBC [DATE]" at bounding box center [391, 155] width 55 height 10
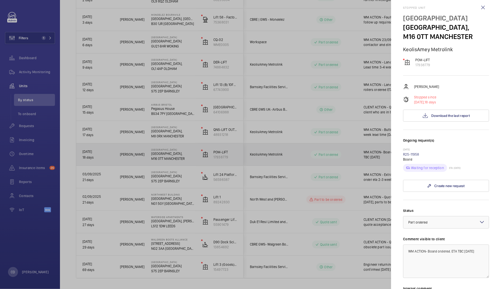
scroll to position [6, 0]
click at [415, 155] on link "R25-11958" at bounding box center [411, 154] width 16 height 4
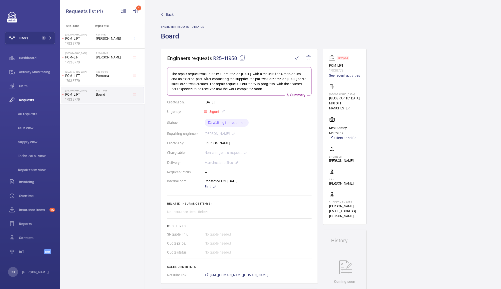
click at [25, 100] on span "Requests" at bounding box center [37, 100] width 36 height 5
click at [31, 113] on span "All requests" at bounding box center [36, 114] width 37 height 5
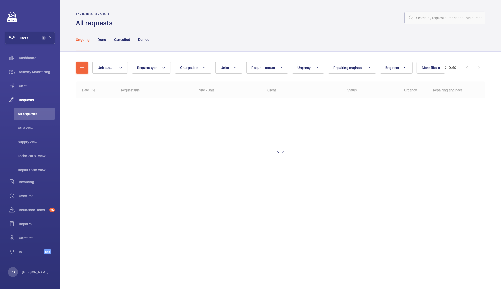
click at [445, 12] on input "text" at bounding box center [445, 18] width 81 height 13
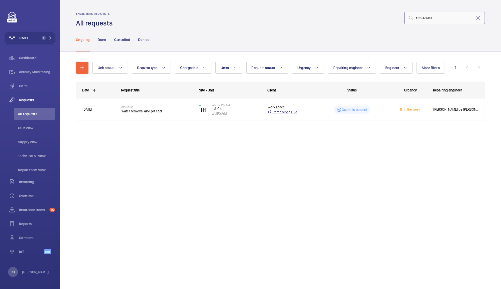
type input "r25-12483"
click at [290, 113] on link "Comprehensive" at bounding box center [289, 112] width 42 height 5
click at [140, 110] on span "Water removal and pit seal" at bounding box center [158, 111] width 72 height 5
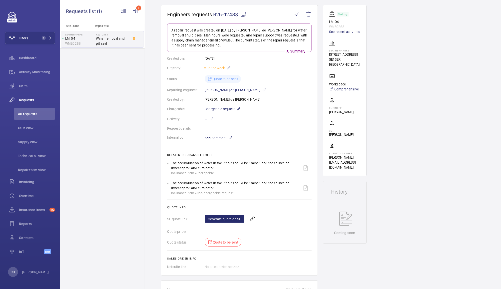
scroll to position [44, 0]
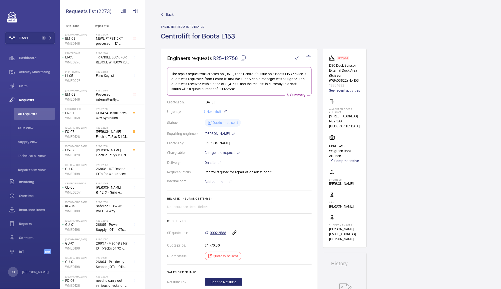
click at [219, 233] on span "00022588" at bounding box center [218, 233] width 16 height 5
click at [26, 60] on span "Dashboard" at bounding box center [37, 58] width 36 height 5
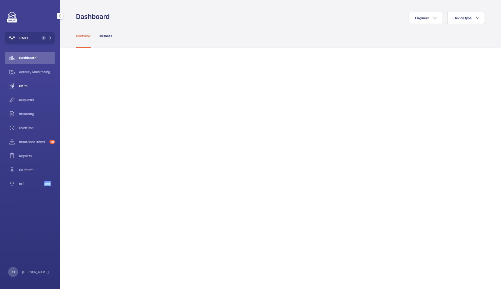
click at [25, 91] on div "Units" at bounding box center [30, 86] width 50 height 12
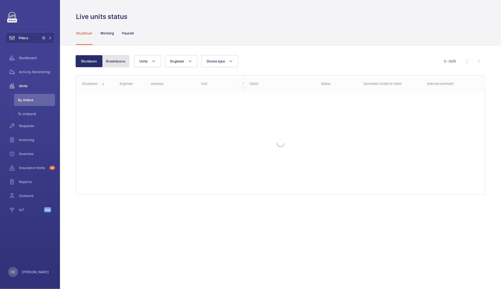
click at [123, 57] on button "Breakdowns" at bounding box center [115, 61] width 27 height 12
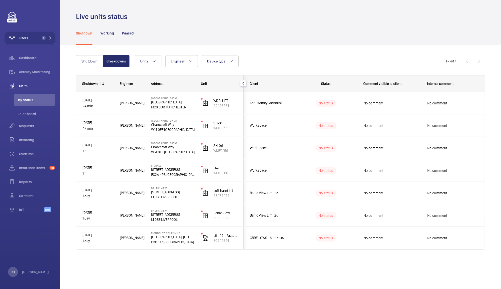
click at [454, 195] on span "No comment" at bounding box center [453, 193] width 51 height 5
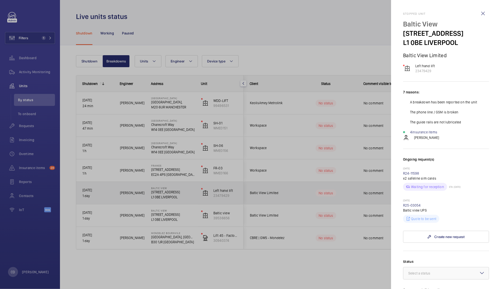
click at [109, 193] on div at bounding box center [250, 144] width 501 height 289
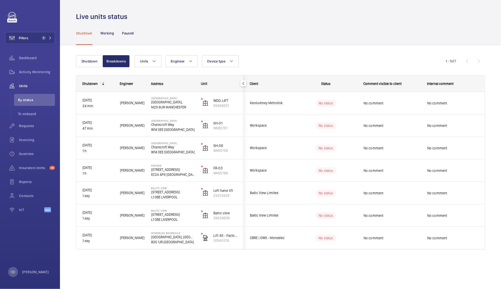
click at [280, 148] on span "Workspace" at bounding box center [269, 148] width 39 height 6
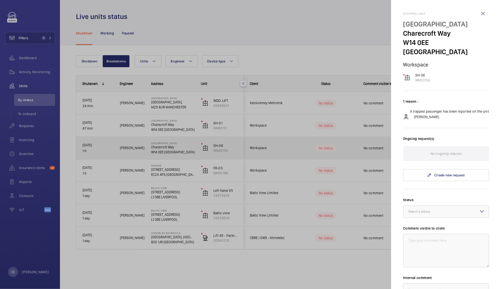
click at [286, 130] on div at bounding box center [250, 144] width 501 height 289
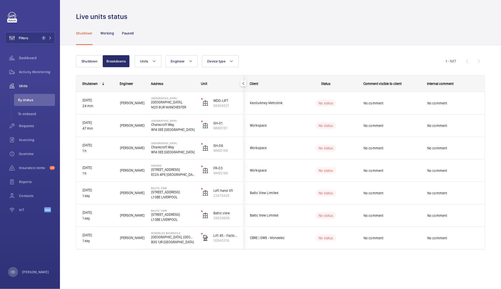
click at [291, 127] on div at bounding box center [250, 144] width 501 height 289
click at [295, 130] on div "No status" at bounding box center [323, 125] width 68 height 17
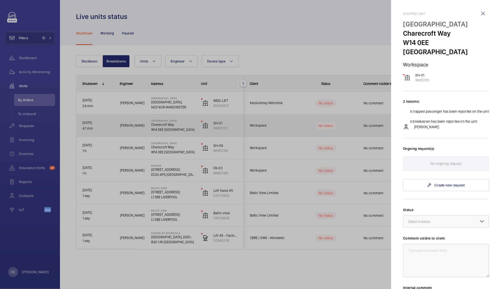
click at [293, 124] on div at bounding box center [250, 144] width 501 height 289
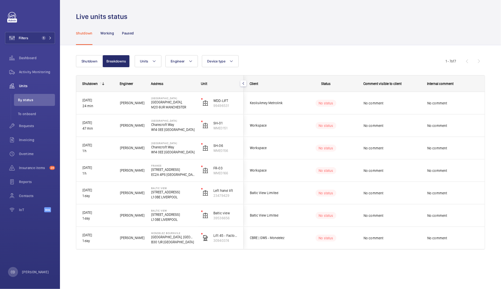
click at [288, 241] on div "CBRE | GWS - Mondelez" at bounding box center [266, 238] width 45 height 16
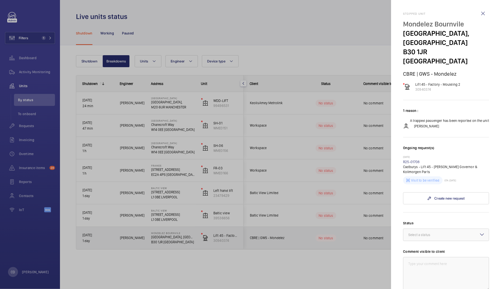
click at [266, 264] on div at bounding box center [250, 144] width 501 height 289
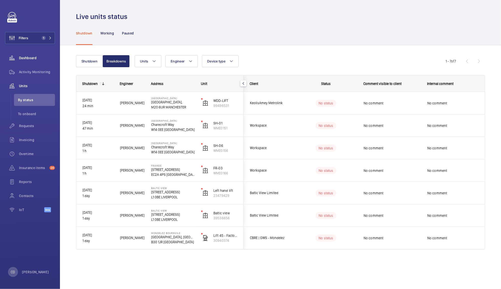
click at [28, 57] on span "Dashboard" at bounding box center [37, 58] width 36 height 5
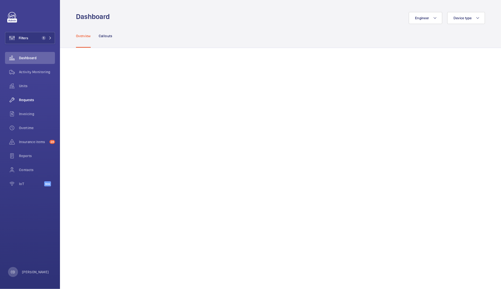
click at [25, 102] on span "Requests" at bounding box center [37, 100] width 36 height 5
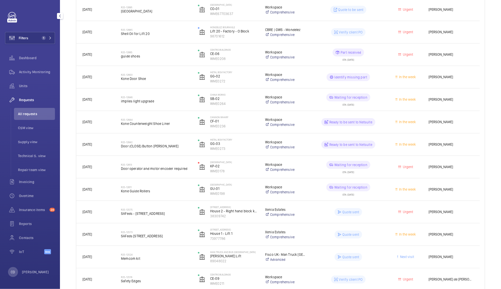
scroll to position [121, 0]
click at [23, 126] on span "CSM view" at bounding box center [36, 128] width 37 height 5
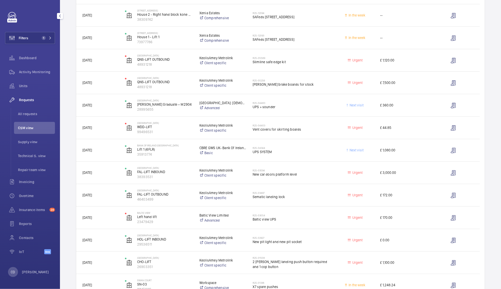
scroll to position [137, 0]
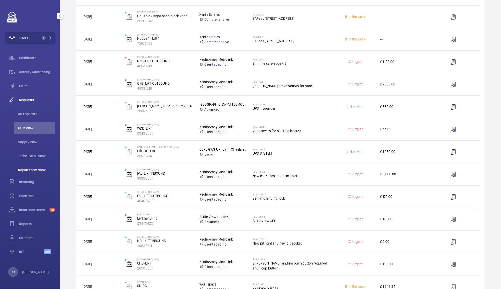
click at [39, 171] on span "Repair team view" at bounding box center [36, 170] width 37 height 5
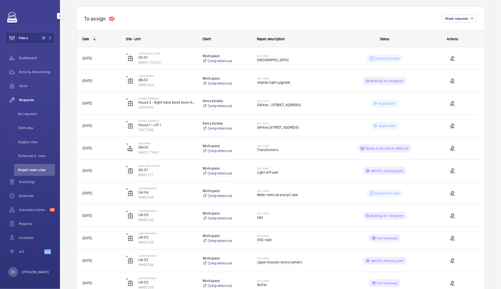
scroll to position [51, 0]
click at [289, 194] on span "Water removal and pit seal" at bounding box center [297, 194] width 81 height 5
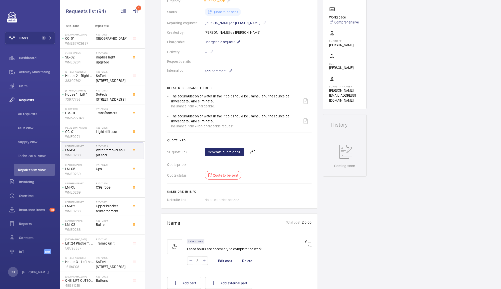
scroll to position [112, 0]
click at [229, 151] on link "Generate quote on SF" at bounding box center [225, 151] width 40 height 8
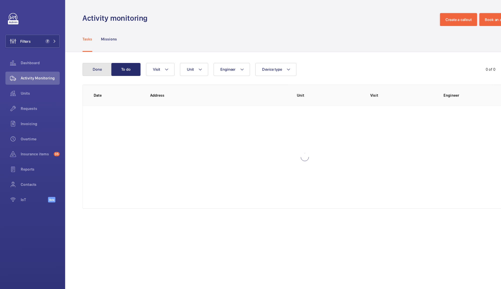
click at [92, 68] on button "Done" at bounding box center [89, 64] width 27 height 12
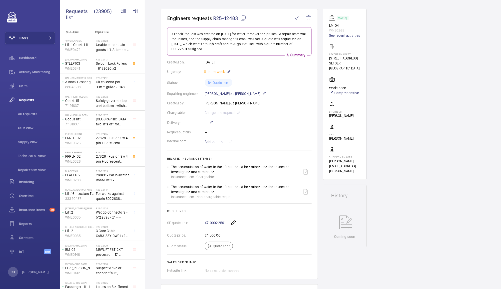
scroll to position [40, 0]
click at [21, 132] on li "CSM view" at bounding box center [34, 128] width 41 height 12
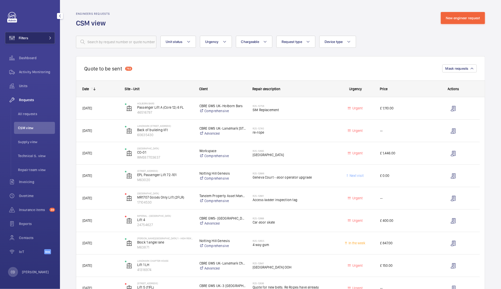
click at [49, 41] on button "Filters" at bounding box center [30, 38] width 50 height 12
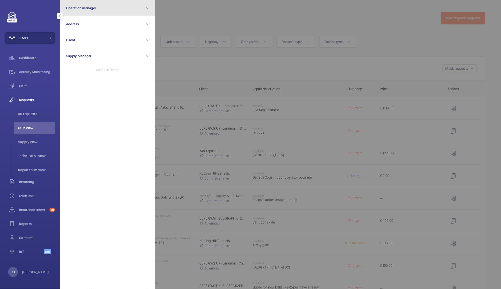
click at [109, 10] on button "Operation manager" at bounding box center [107, 8] width 95 height 16
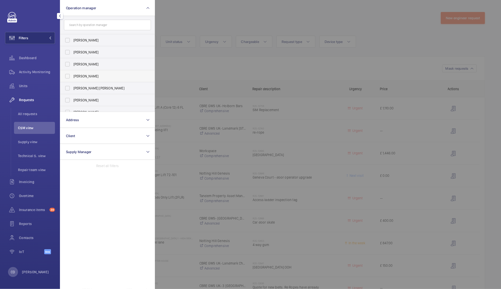
click at [84, 77] on span "[PERSON_NAME]" at bounding box center [108, 76] width 69 height 5
click at [73, 77] on input "[PERSON_NAME]" at bounding box center [68, 76] width 10 height 10
checkbox input "true"
click at [194, 20] on div at bounding box center [405, 144] width 501 height 289
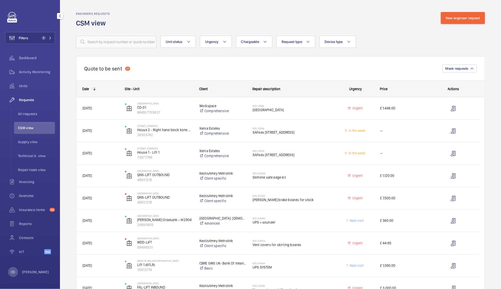
click at [406, 110] on span "£ 1,446.00" at bounding box center [403, 109] width 47 height 6
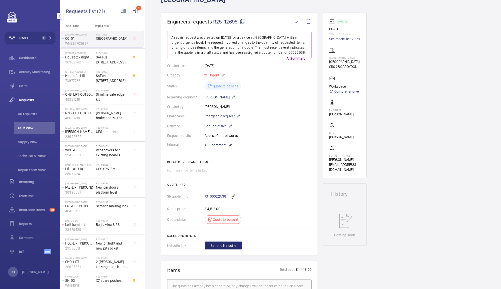
scroll to position [37, 0]
